Goal: Check status: Check status

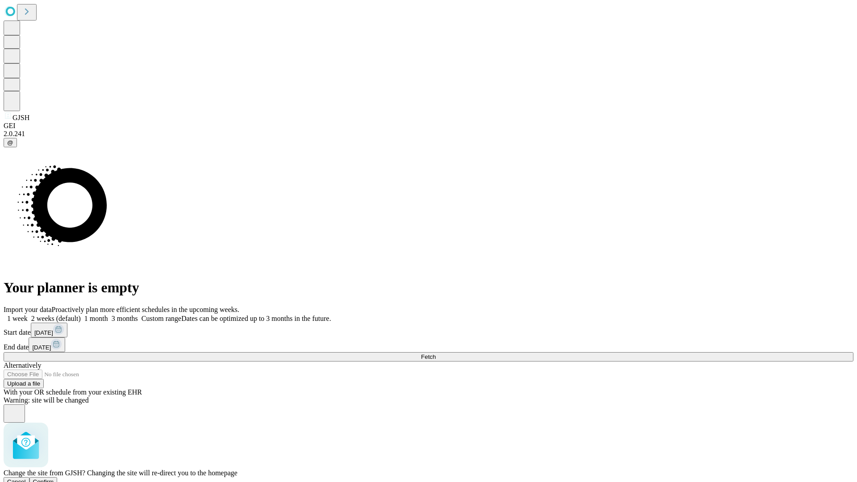
click at [54, 479] on span "Confirm" at bounding box center [43, 482] width 21 height 7
click at [28, 315] on label "1 week" at bounding box center [16, 319] width 24 height 8
click at [436, 354] on span "Fetch" at bounding box center [428, 357] width 15 height 7
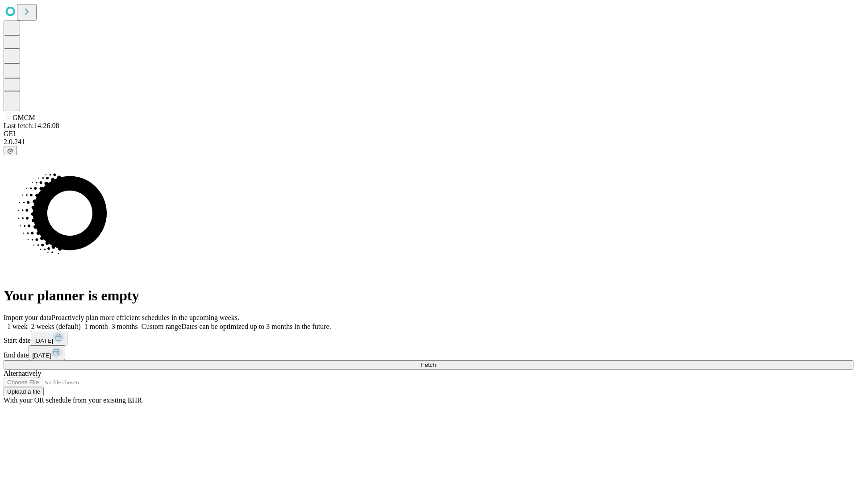
click at [28, 323] on label "1 week" at bounding box center [16, 327] width 24 height 8
click at [436, 362] on span "Fetch" at bounding box center [428, 365] width 15 height 7
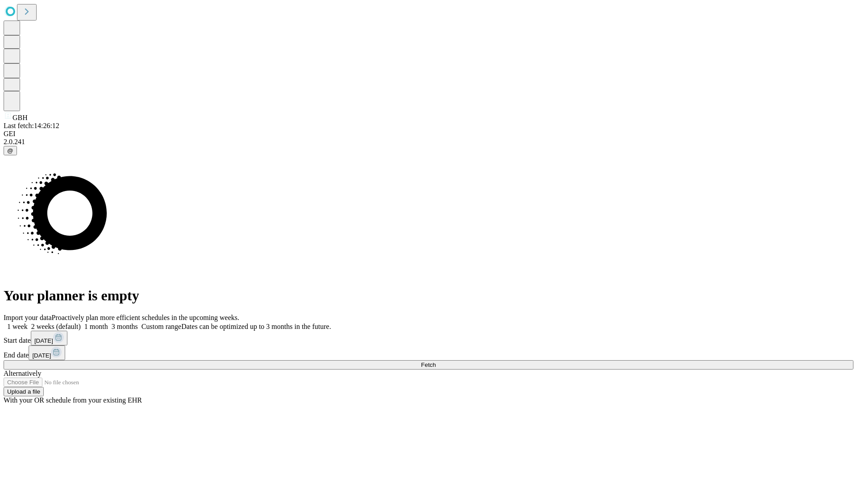
click at [28, 323] on label "1 week" at bounding box center [16, 327] width 24 height 8
click at [436, 362] on span "Fetch" at bounding box center [428, 365] width 15 height 7
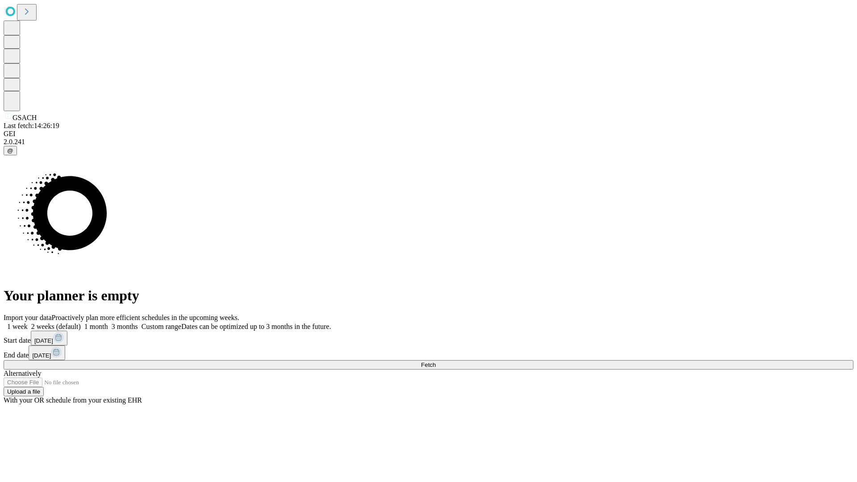
click at [28, 323] on label "1 week" at bounding box center [16, 327] width 24 height 8
click at [436, 362] on span "Fetch" at bounding box center [428, 365] width 15 height 7
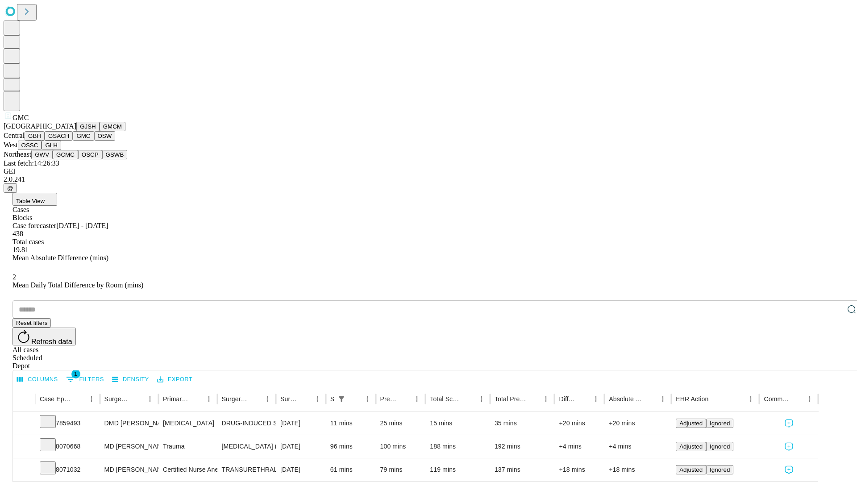
click at [94, 141] on button "OSW" at bounding box center [104, 135] width 21 height 9
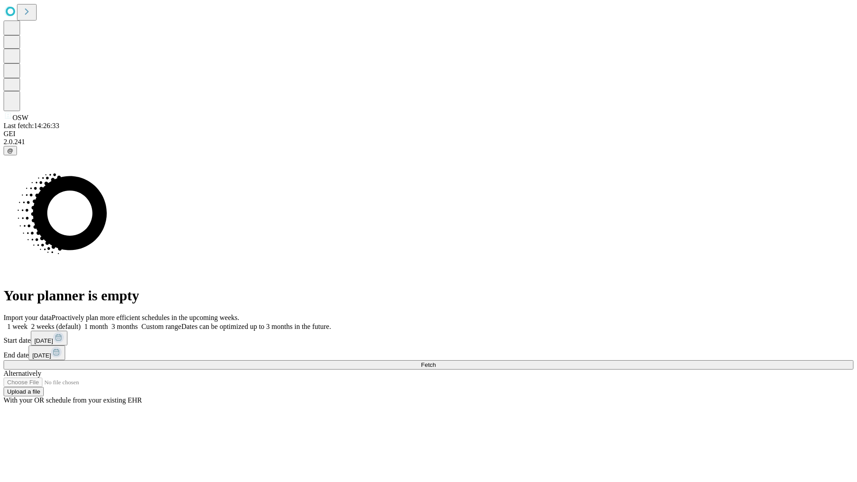
click at [28, 323] on label "1 week" at bounding box center [16, 327] width 24 height 8
click at [436, 362] on span "Fetch" at bounding box center [428, 365] width 15 height 7
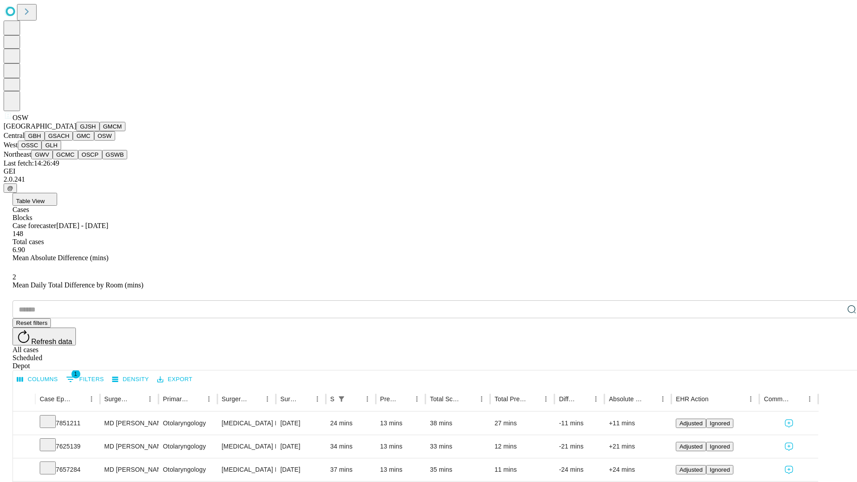
click at [42, 150] on button "OSSC" at bounding box center [30, 145] width 24 height 9
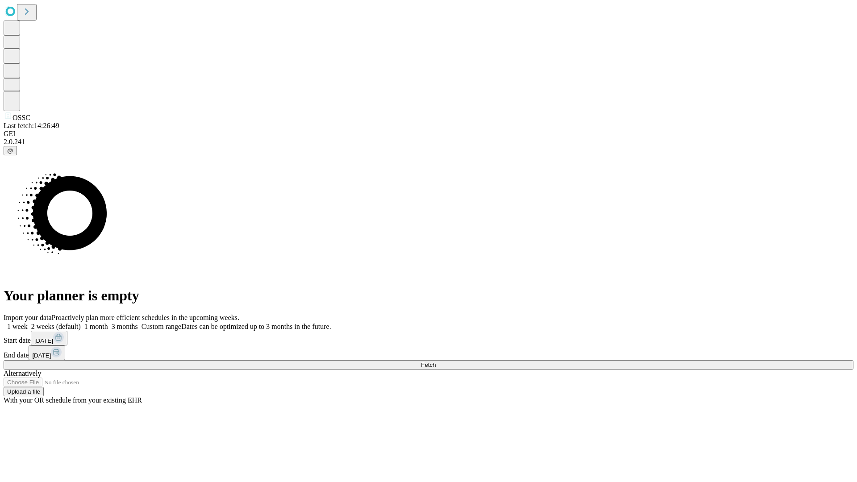
click at [28, 323] on label "1 week" at bounding box center [16, 327] width 24 height 8
click at [436, 362] on span "Fetch" at bounding box center [428, 365] width 15 height 7
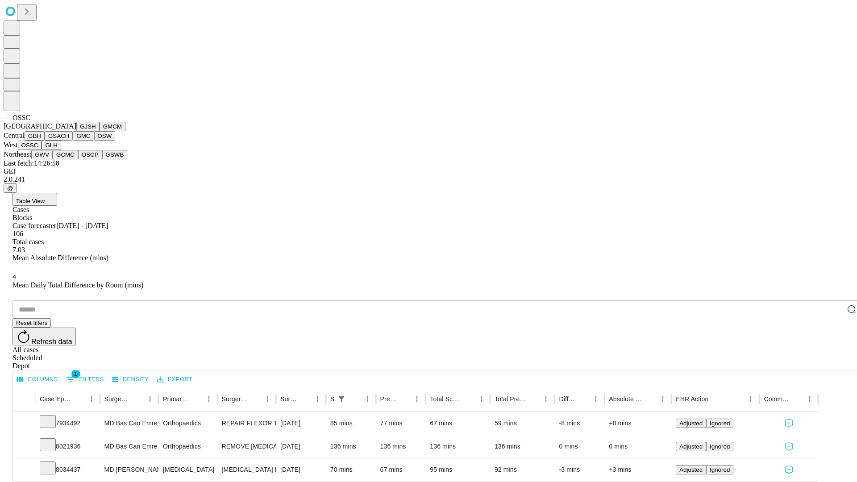
click at [61, 150] on button "GLH" at bounding box center [51, 145] width 19 height 9
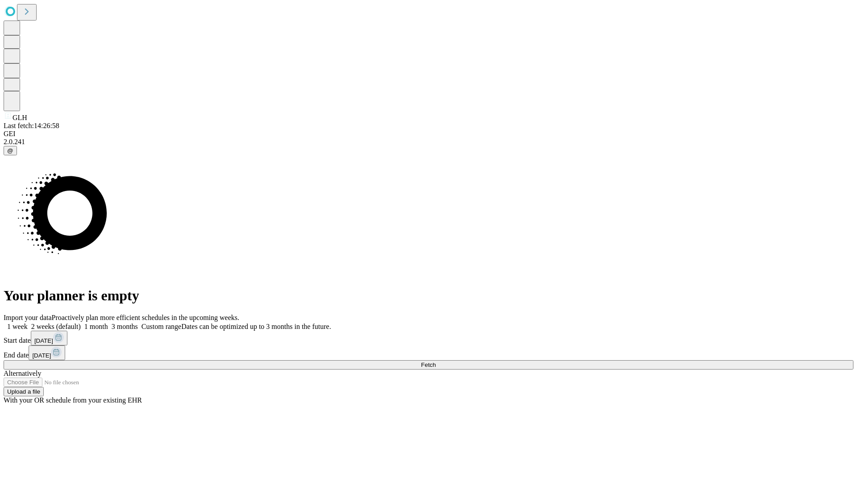
click at [28, 323] on label "1 week" at bounding box center [16, 327] width 24 height 8
click at [436, 362] on span "Fetch" at bounding box center [428, 365] width 15 height 7
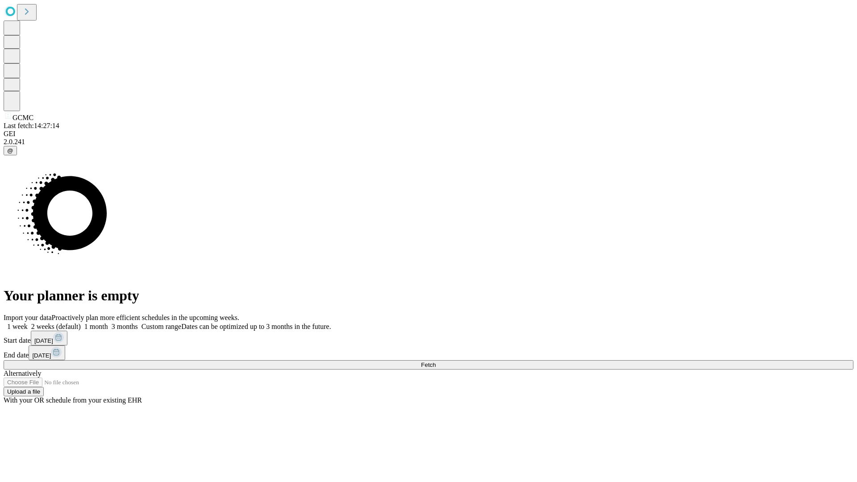
click at [28, 323] on label "1 week" at bounding box center [16, 327] width 24 height 8
click at [436, 362] on span "Fetch" at bounding box center [428, 365] width 15 height 7
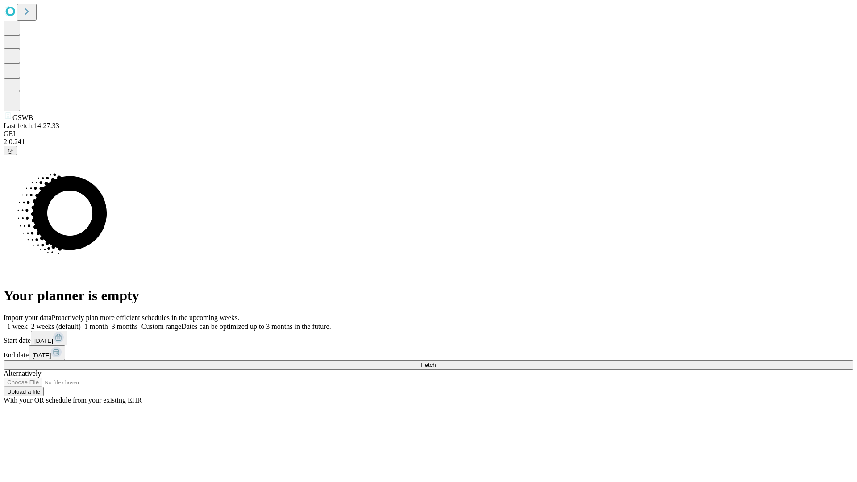
click at [28, 323] on label "1 week" at bounding box center [16, 327] width 24 height 8
click at [436, 362] on span "Fetch" at bounding box center [428, 365] width 15 height 7
